Goal: Communication & Community: Answer question/provide support

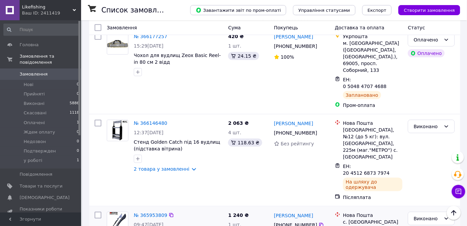
scroll to position [143, 0]
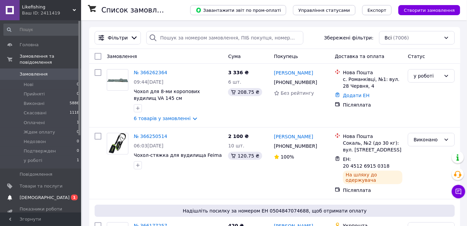
click at [32, 195] on span "[DEMOGRAPHIC_DATA]" at bounding box center [45, 198] width 50 height 6
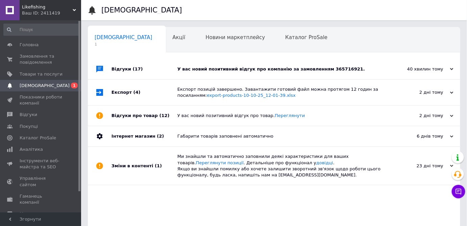
click at [291, 67] on div "У вас новий позитивний відгук про компанію за замовленням 365716921." at bounding box center [281, 69] width 209 height 6
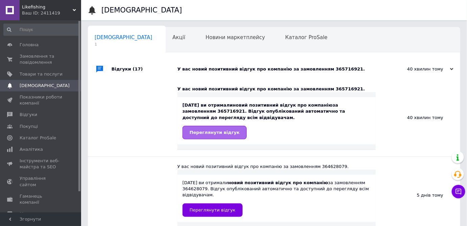
click at [215, 136] on link "Переглянути відгук" at bounding box center [215, 133] width 64 height 14
